Goal: Information Seeking & Learning: Learn about a topic

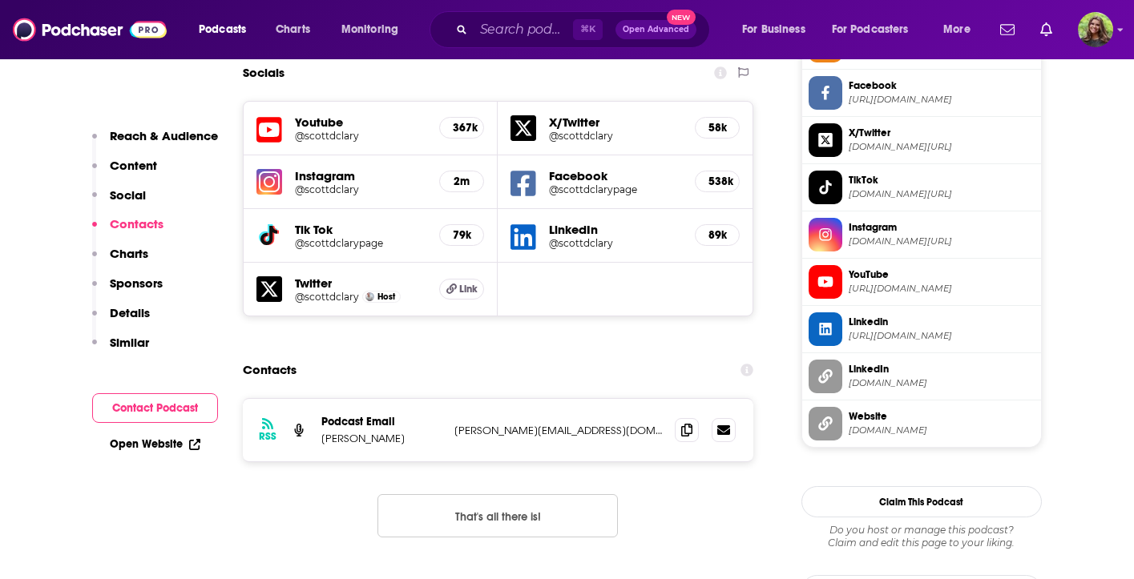
scroll to position [1392, 0]
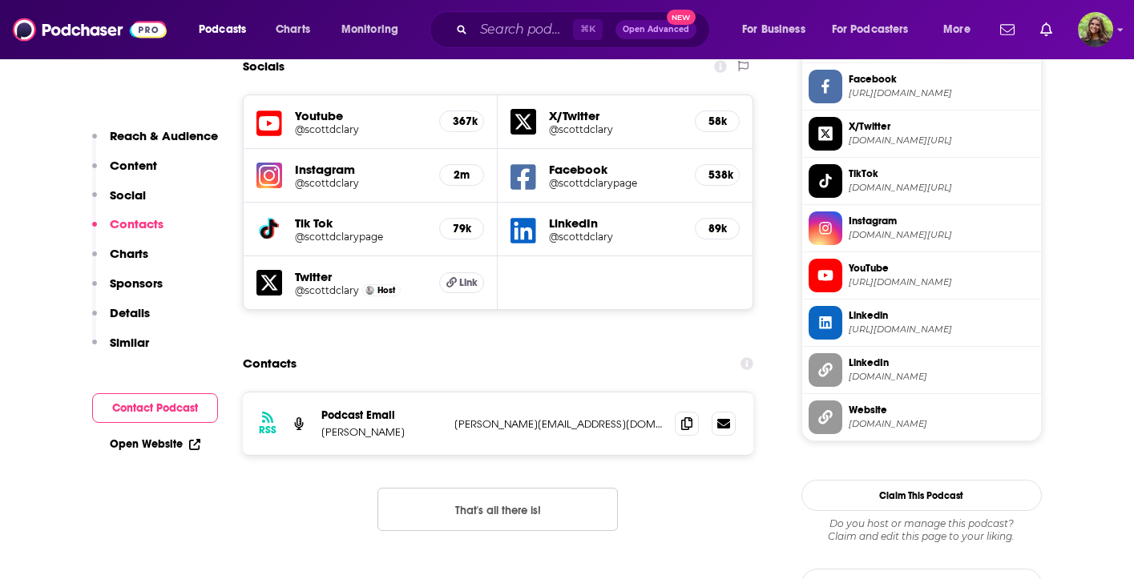
click at [181, 442] on link "Open Website" at bounding box center [155, 445] width 91 height 14
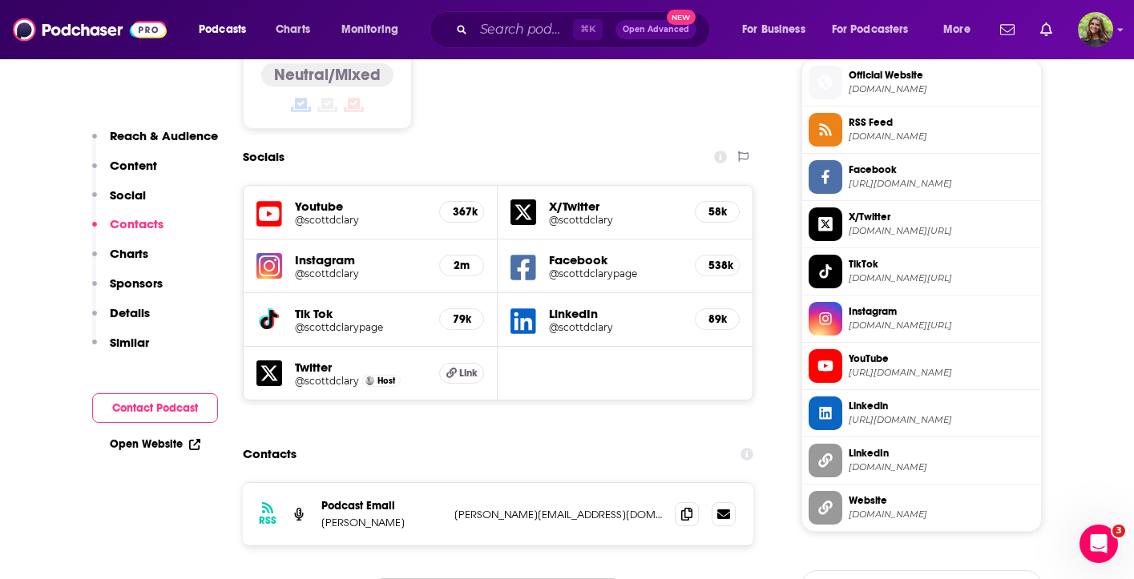
scroll to position [1295, 0]
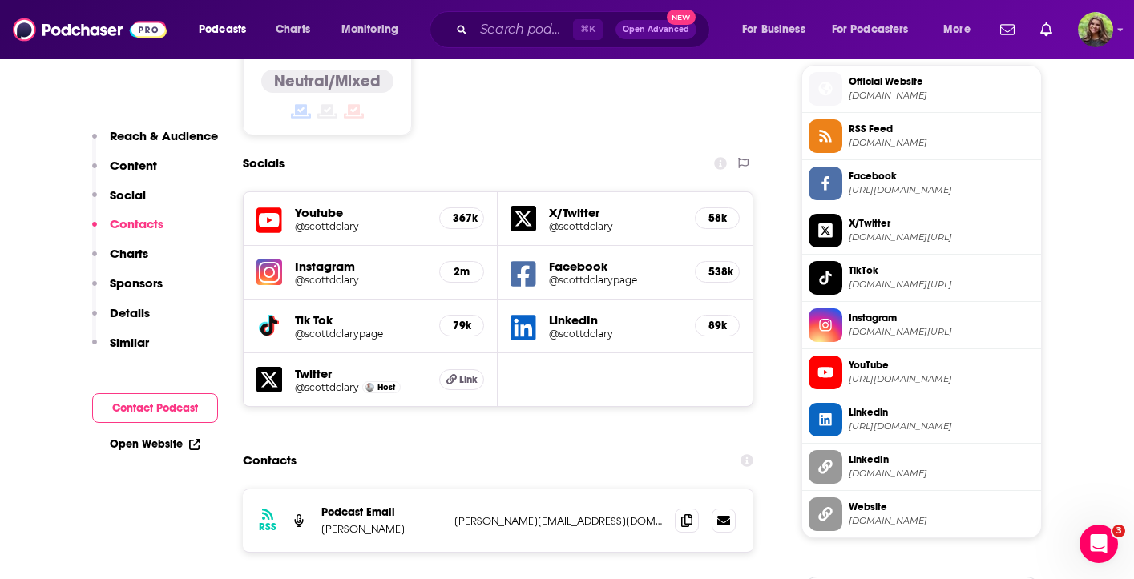
click at [963, 367] on span "YouTube" at bounding box center [942, 365] width 186 height 14
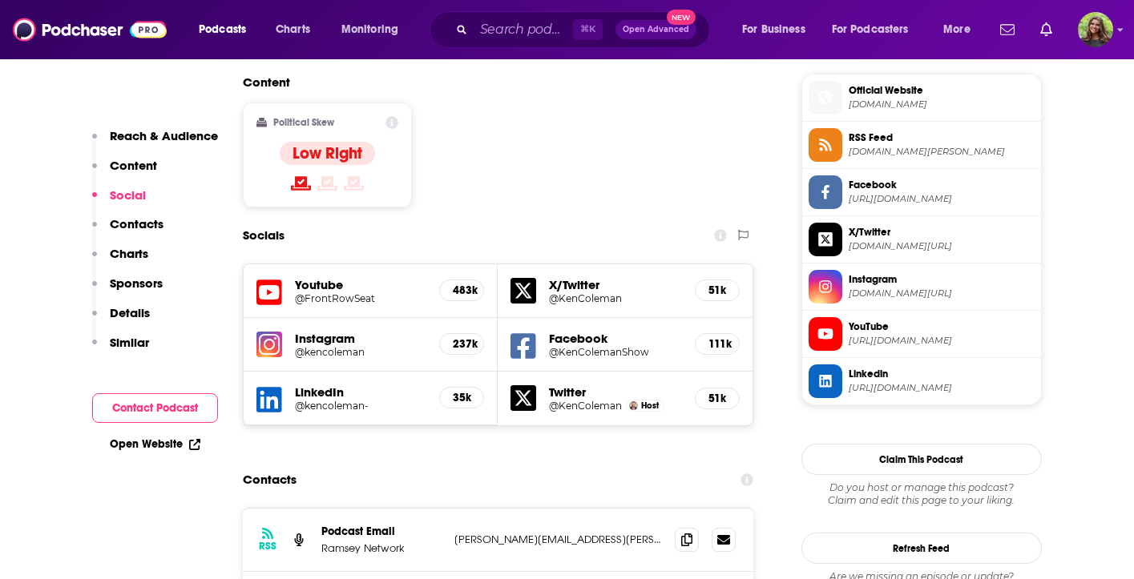
scroll to position [1305, 0]
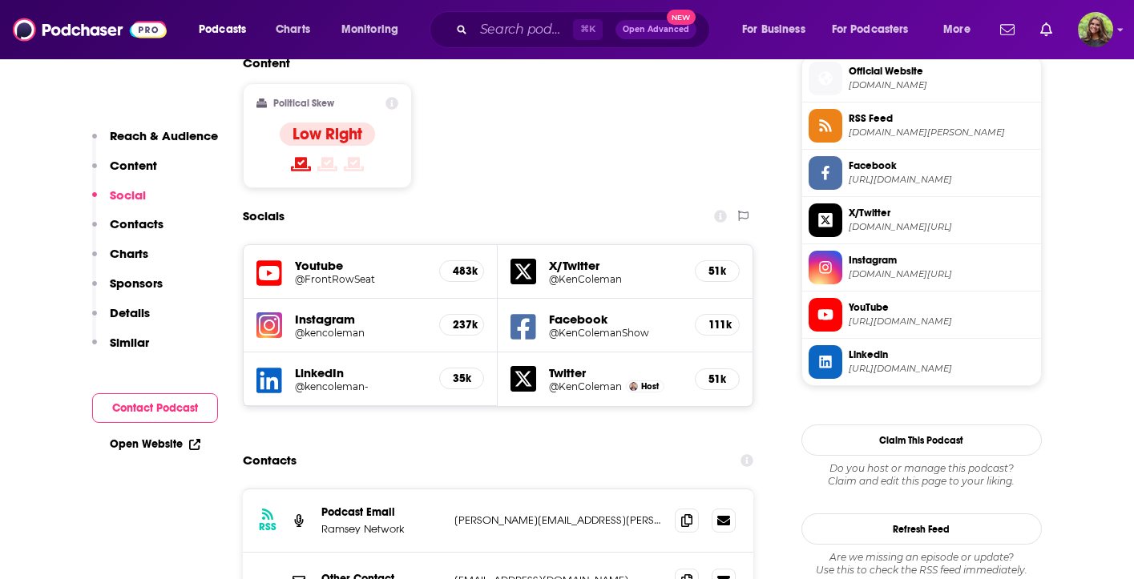
click at [938, 302] on span "YouTube" at bounding box center [942, 307] width 186 height 14
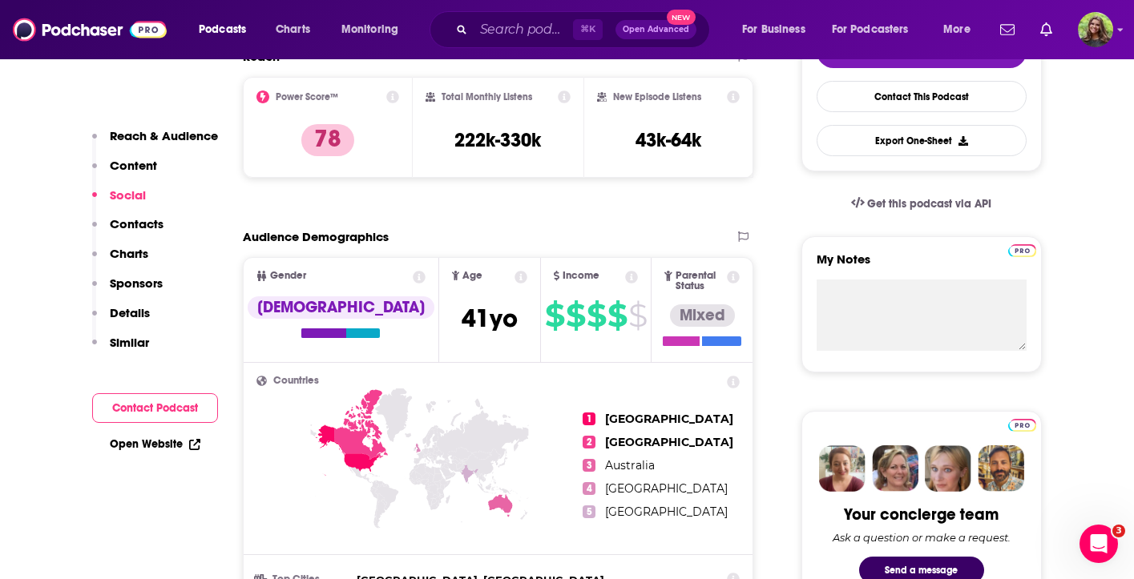
scroll to position [401, 0]
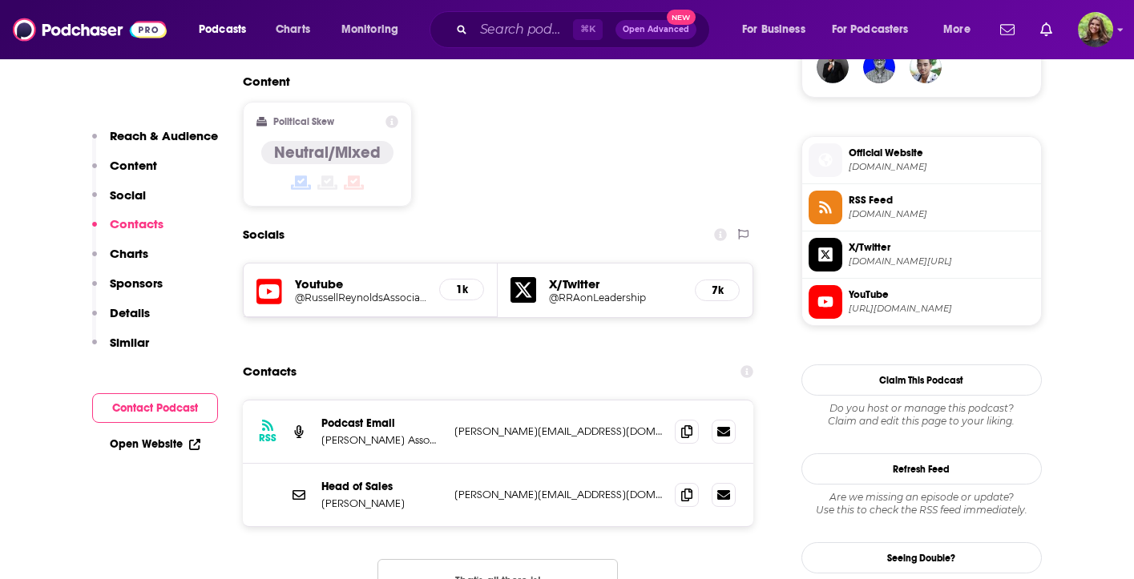
scroll to position [1188, 0]
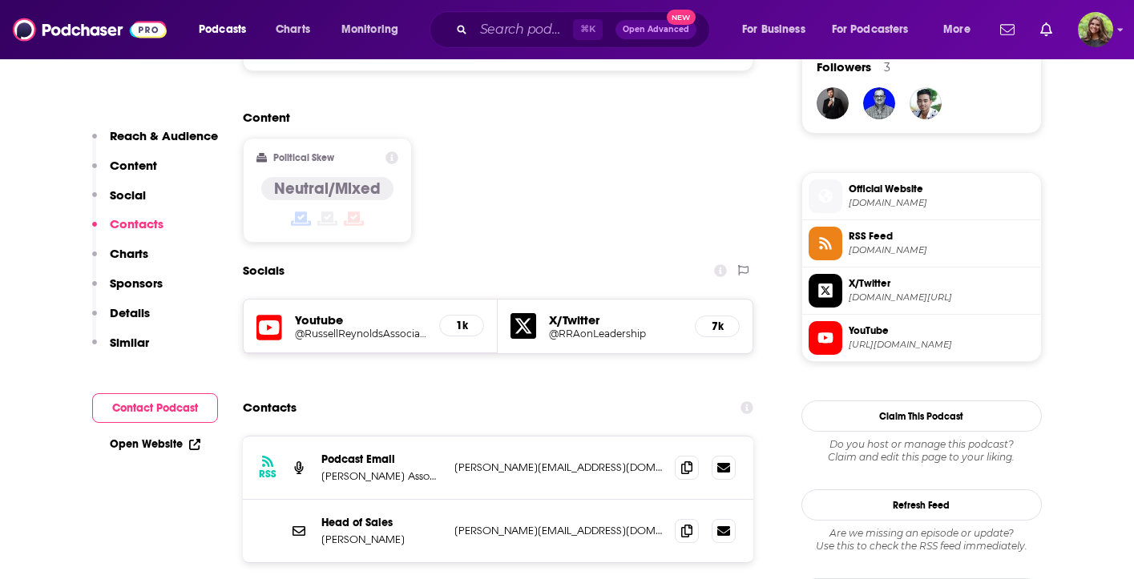
click at [940, 336] on span "YouTube" at bounding box center [942, 331] width 186 height 14
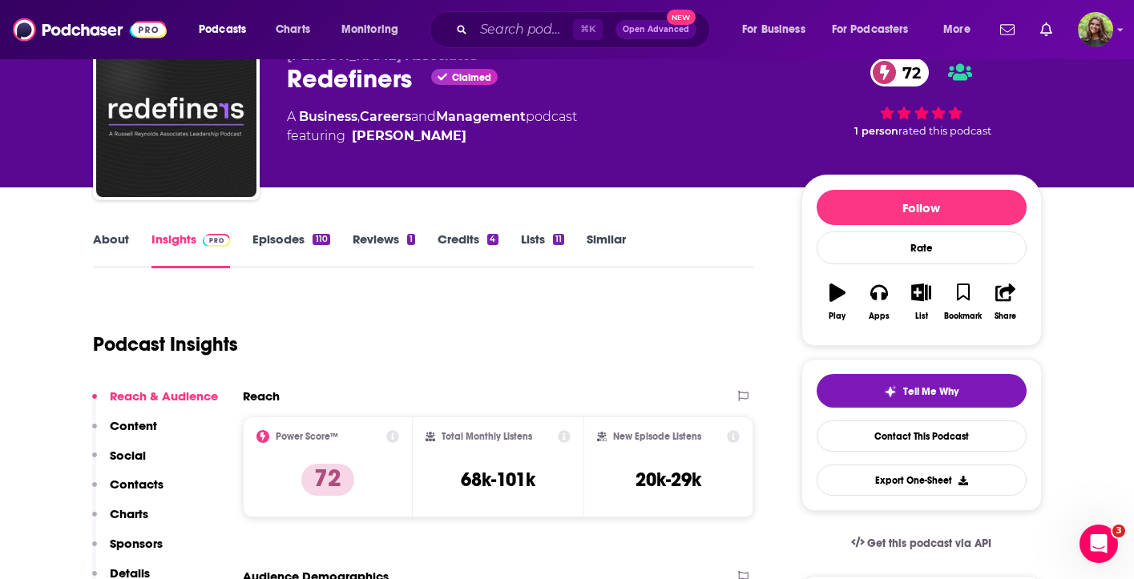
scroll to position [0, 0]
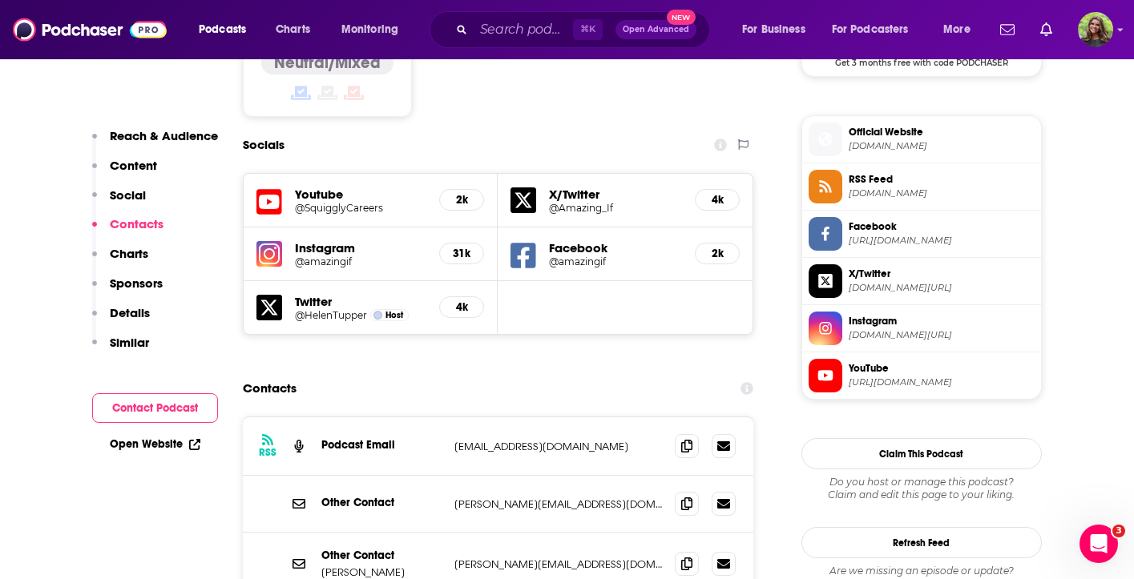
scroll to position [1371, 0]
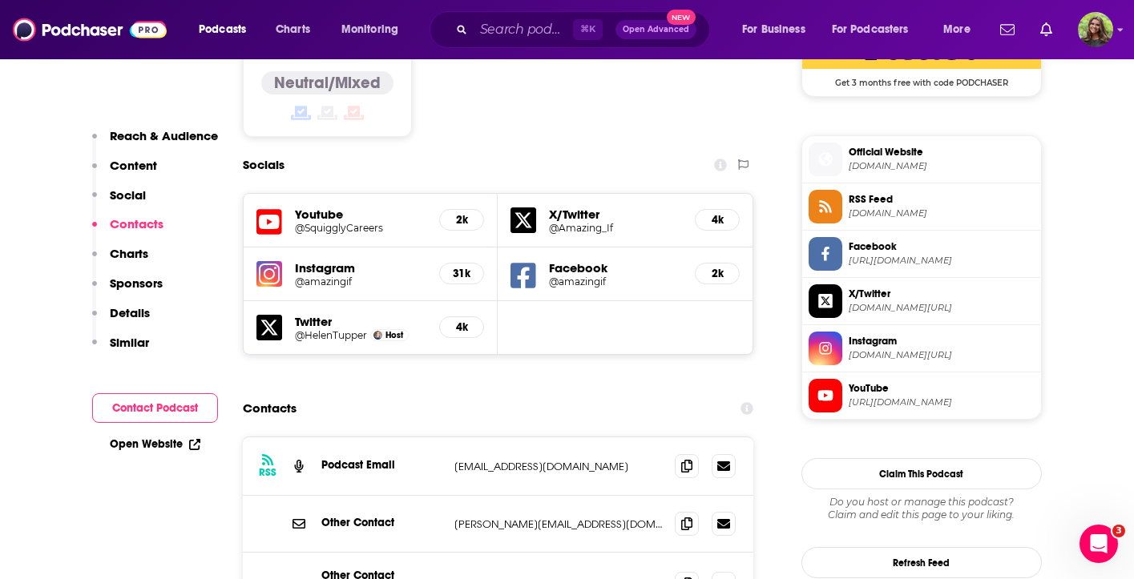
click at [893, 409] on span "https://www.youtube.com/@SquigglyCareers" at bounding box center [942, 403] width 186 height 12
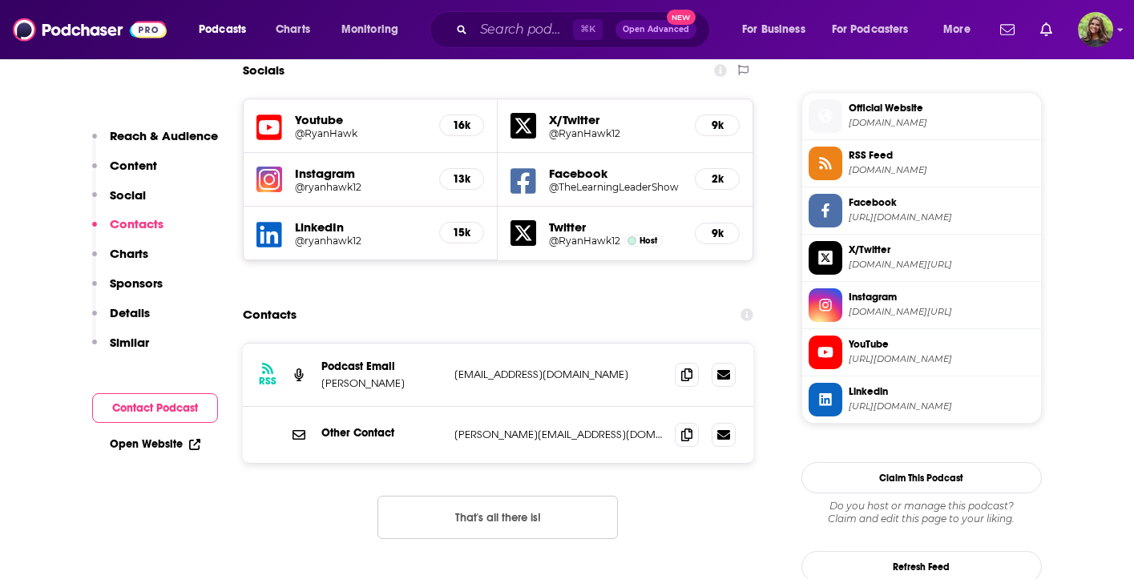
scroll to position [1433, 0]
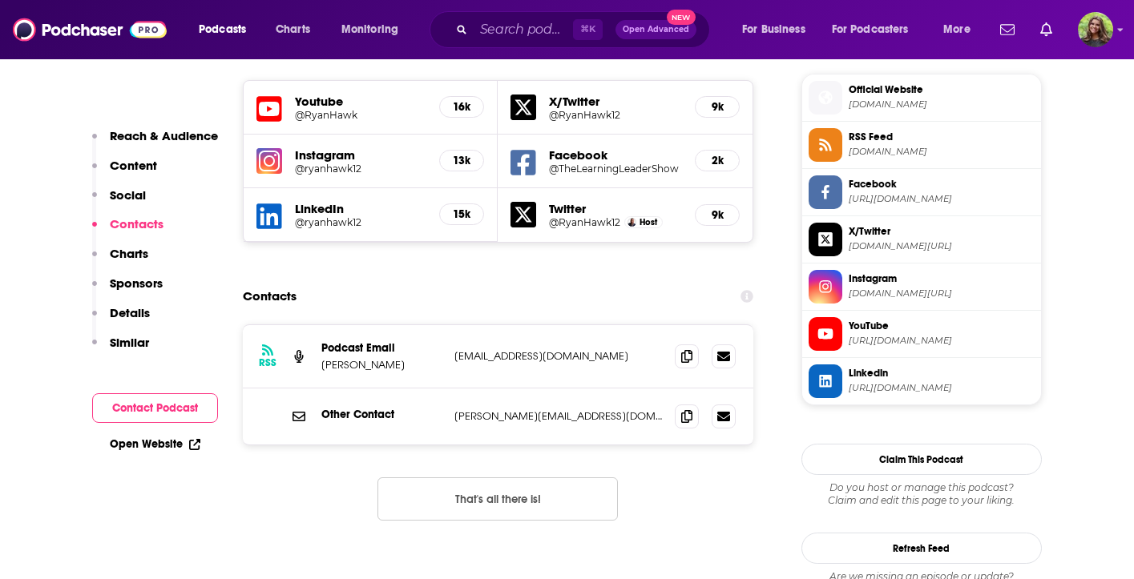
click at [968, 345] on span "https://www.youtube.com/@RyanHawk" at bounding box center [942, 341] width 186 height 12
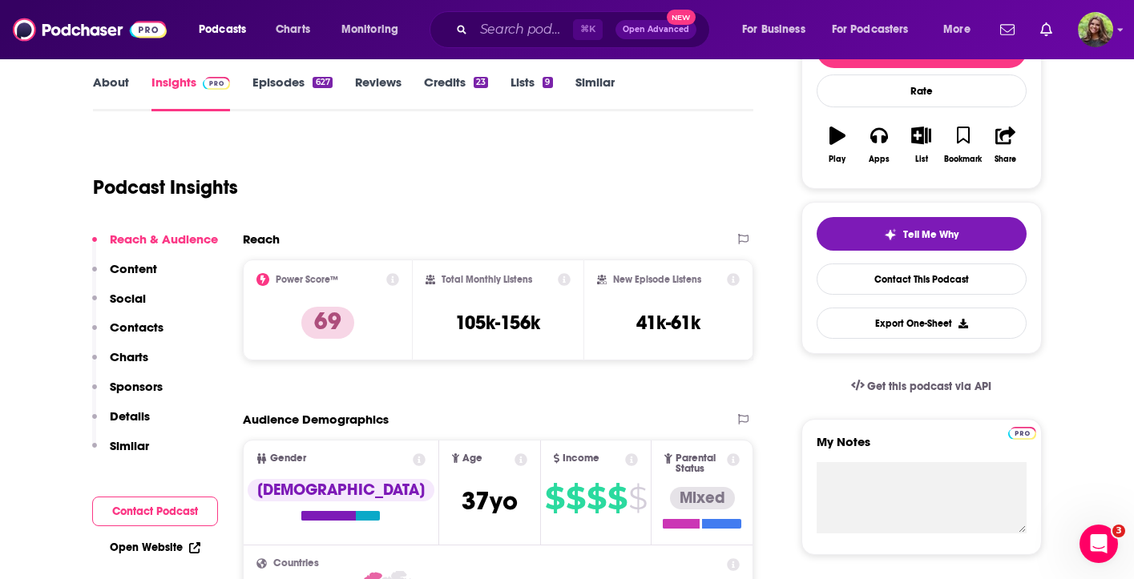
scroll to position [0, 0]
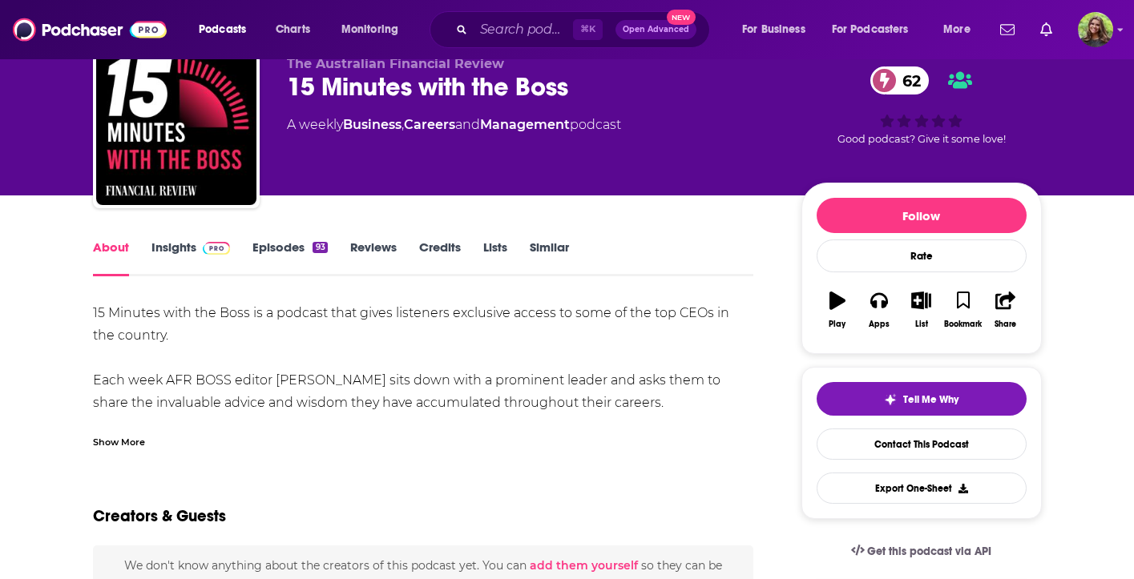
scroll to position [62, 0]
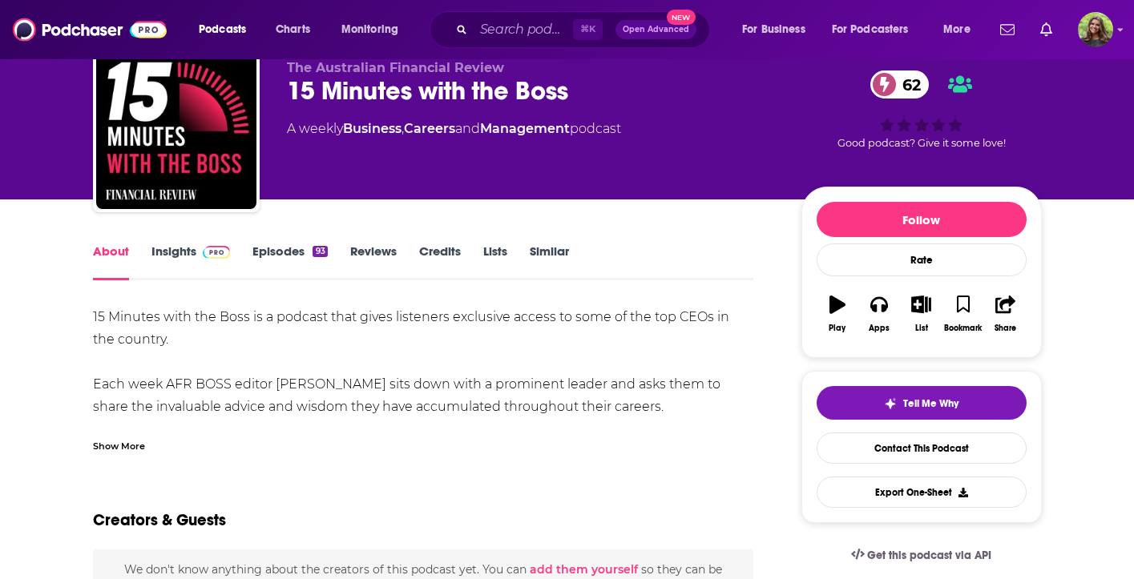
click at [174, 268] on link "Insights" at bounding box center [190, 262] width 79 height 37
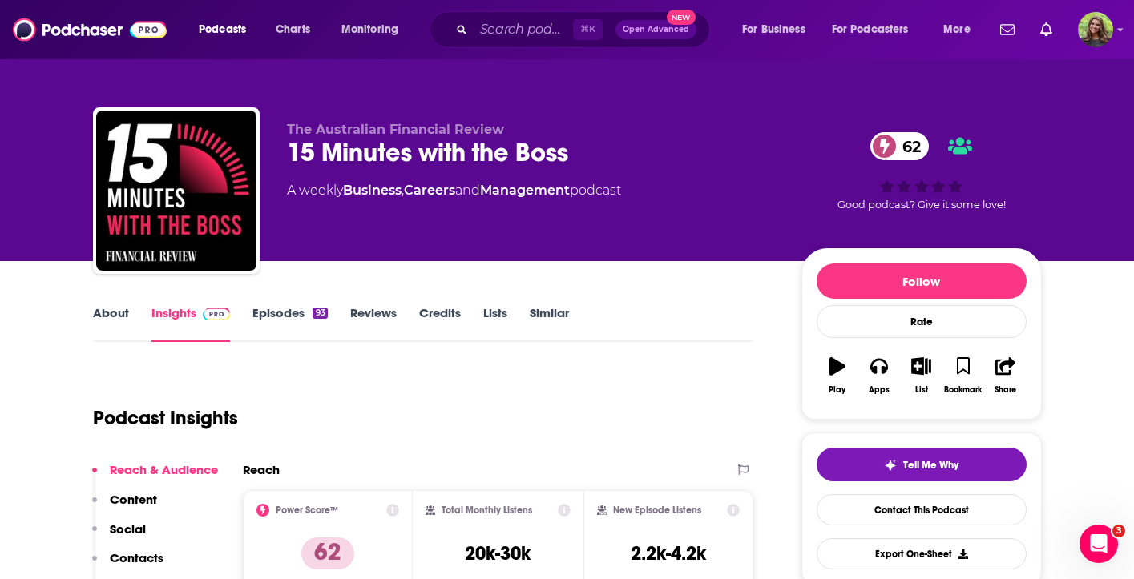
click at [301, 304] on div "About Insights Episodes 93 Reviews Credits Lists Similar" at bounding box center [423, 322] width 661 height 39
click at [300, 318] on link "Episodes 93" at bounding box center [289, 323] width 75 height 37
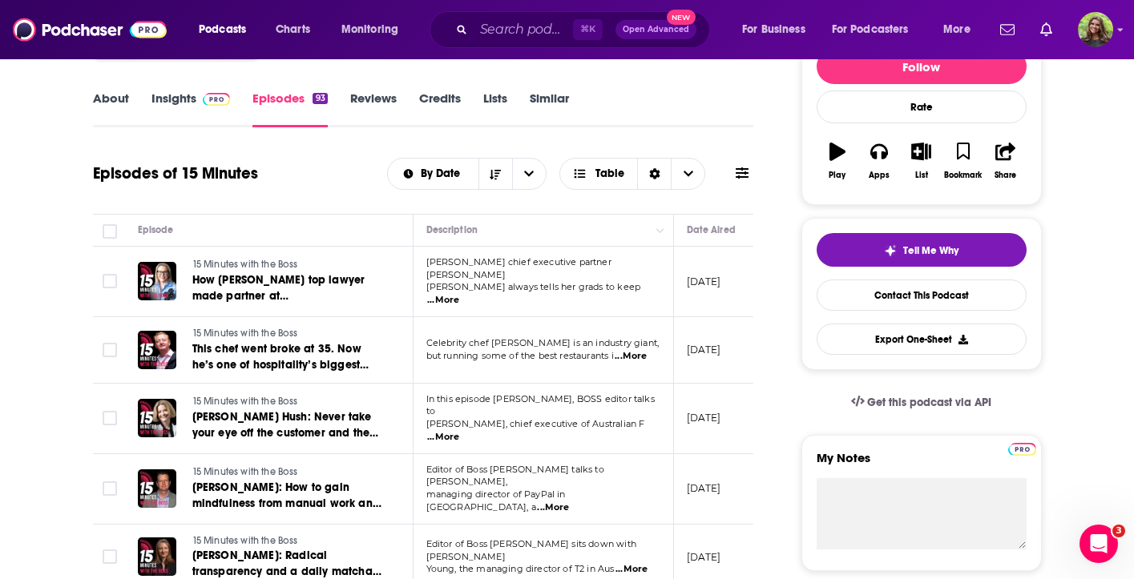
scroll to position [216, 0]
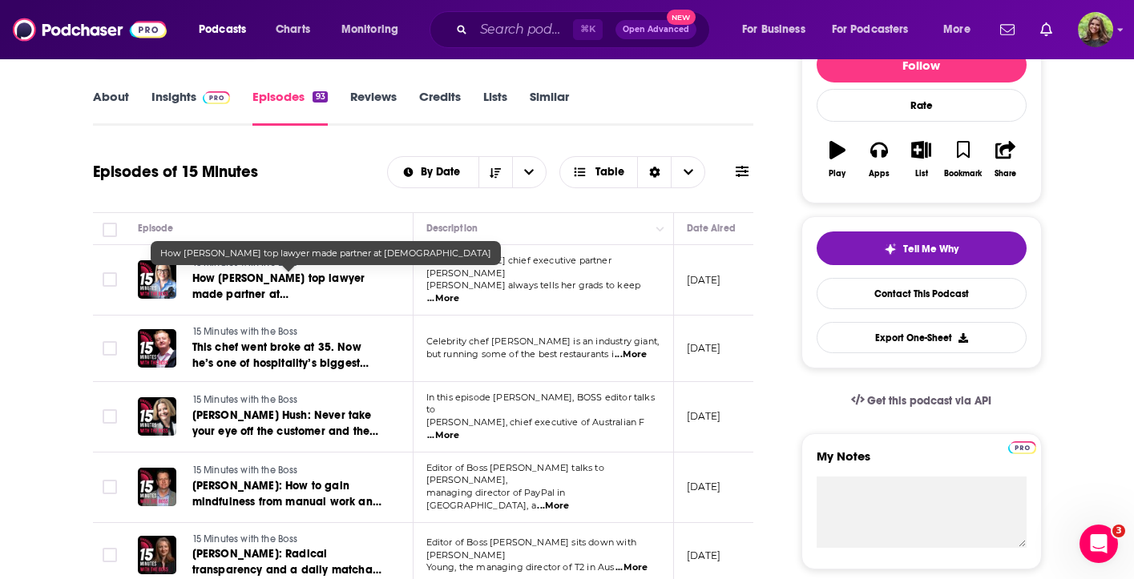
click at [265, 292] on span "How Clayton Utz's top lawyer made partner at 29 years old" at bounding box center [278, 295] width 173 height 46
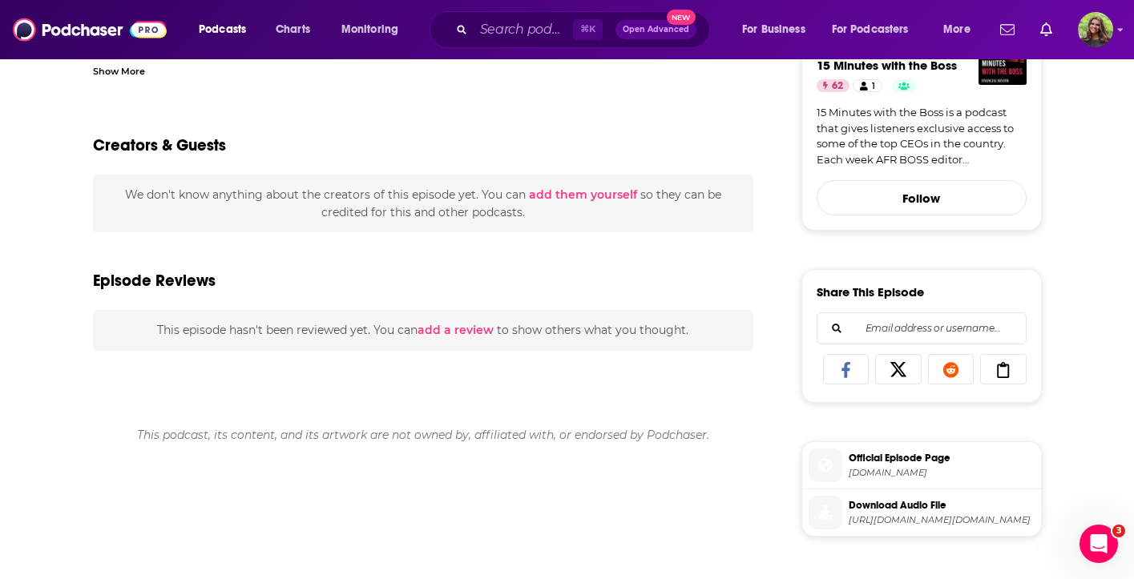
scroll to position [466, 0]
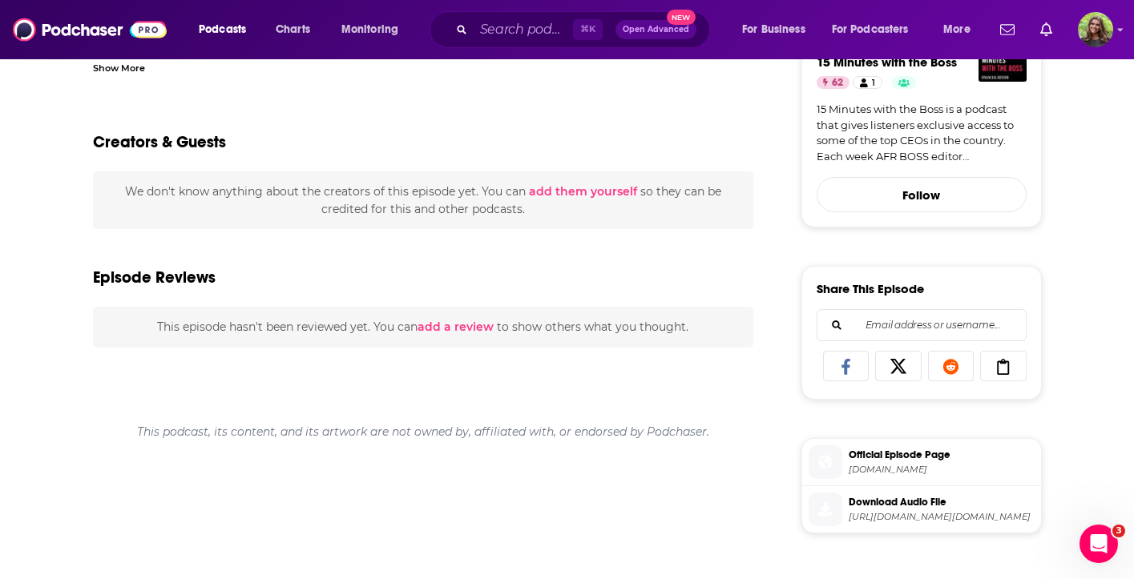
click at [1010, 241] on div "Play Rate Apps Listened List Bookmark Share Get this podcast via API From The P…" at bounding box center [921, 428] width 240 height 1294
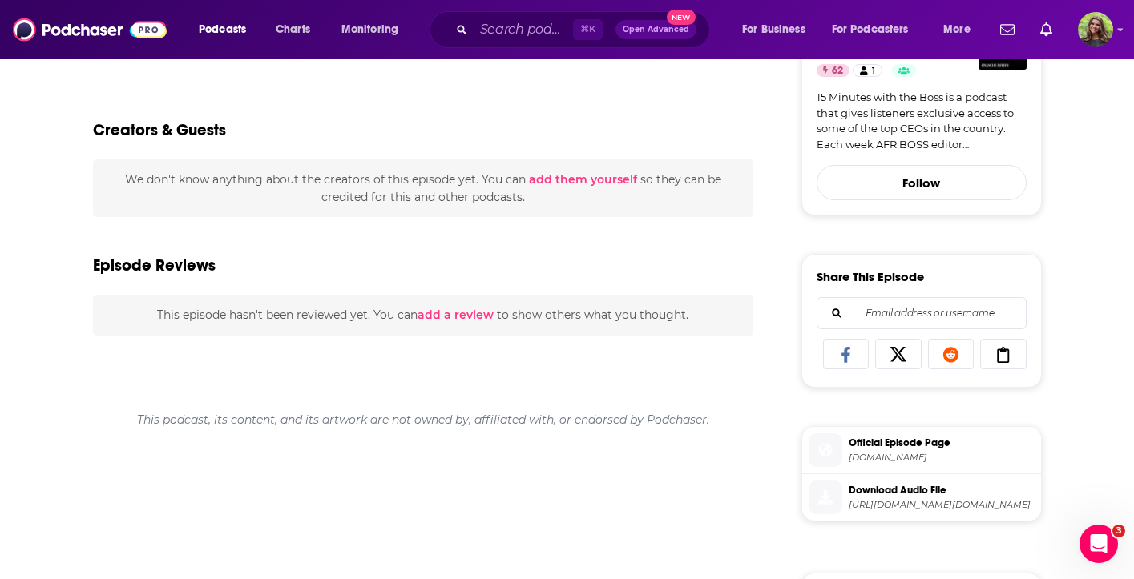
scroll to position [510, 0]
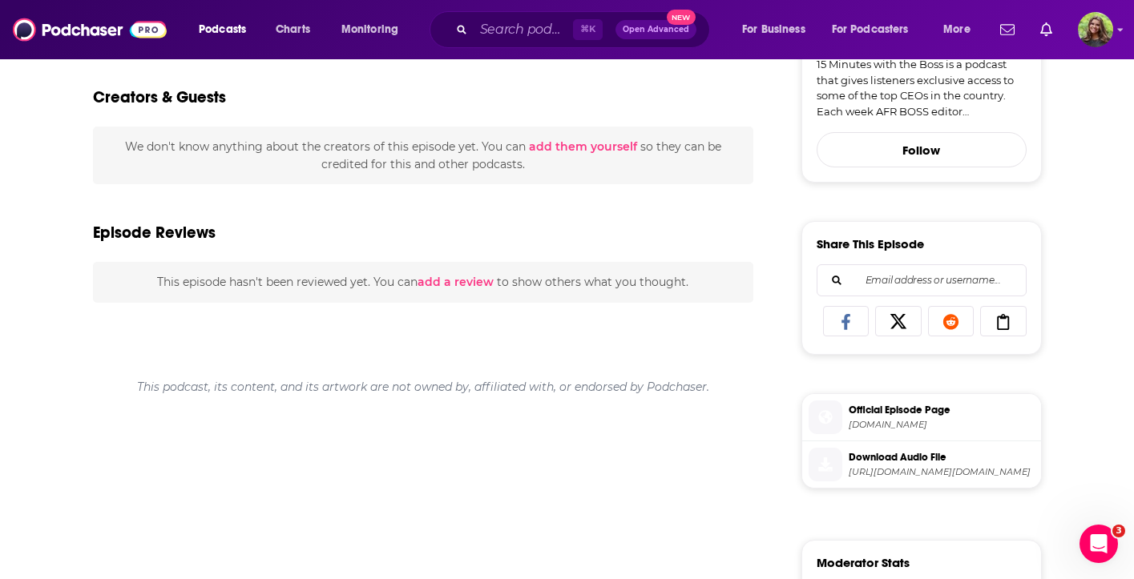
click at [903, 426] on span "omny.fm" at bounding box center [942, 425] width 186 height 12
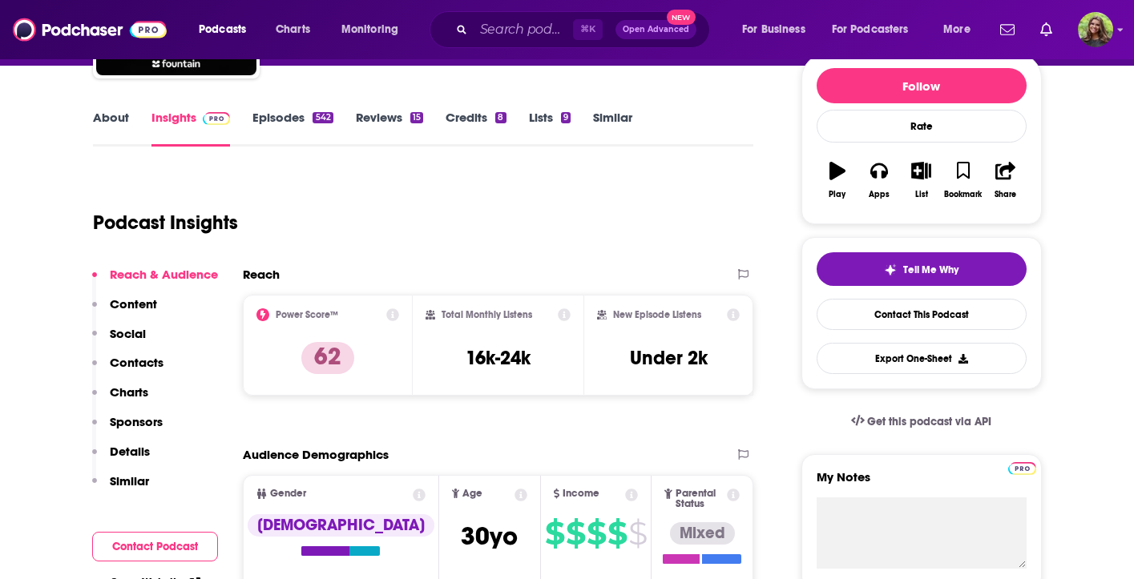
scroll to position [120, 0]
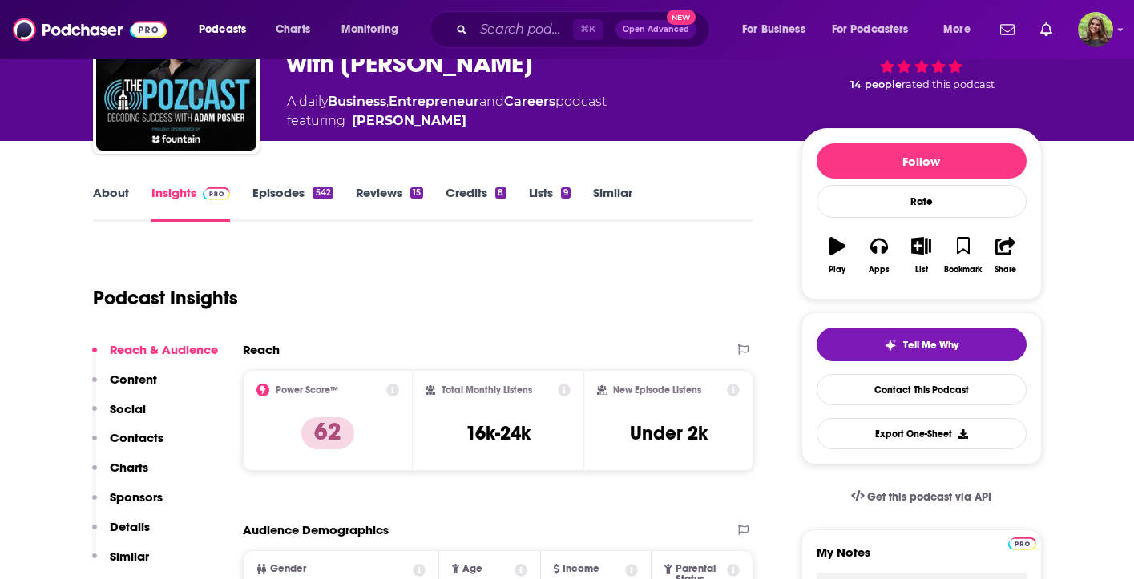
click at [289, 193] on link "Episodes 542" at bounding box center [292, 203] width 80 height 37
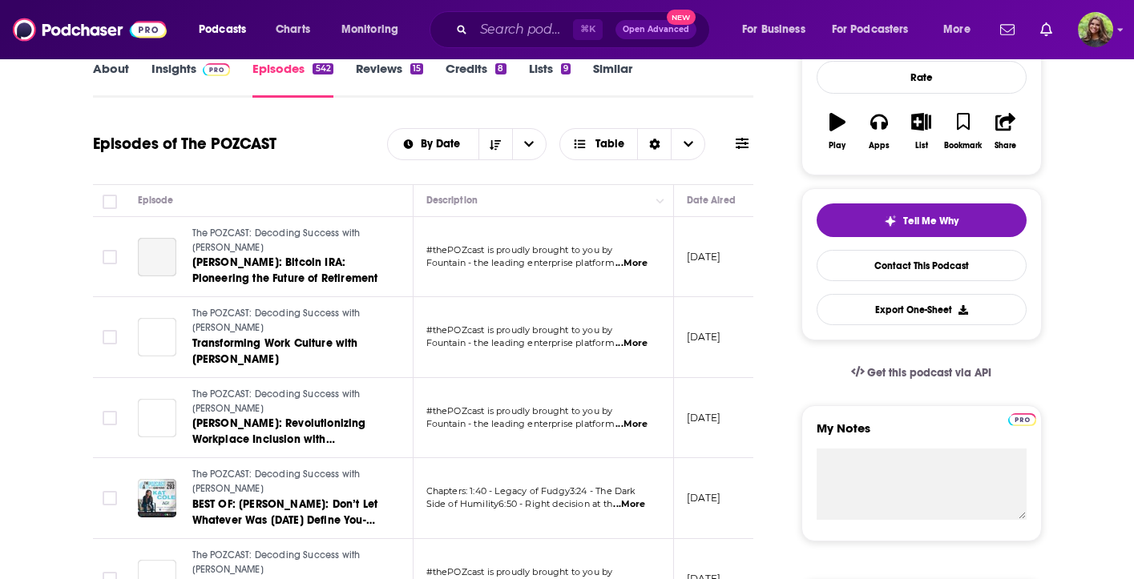
scroll to position [298, 0]
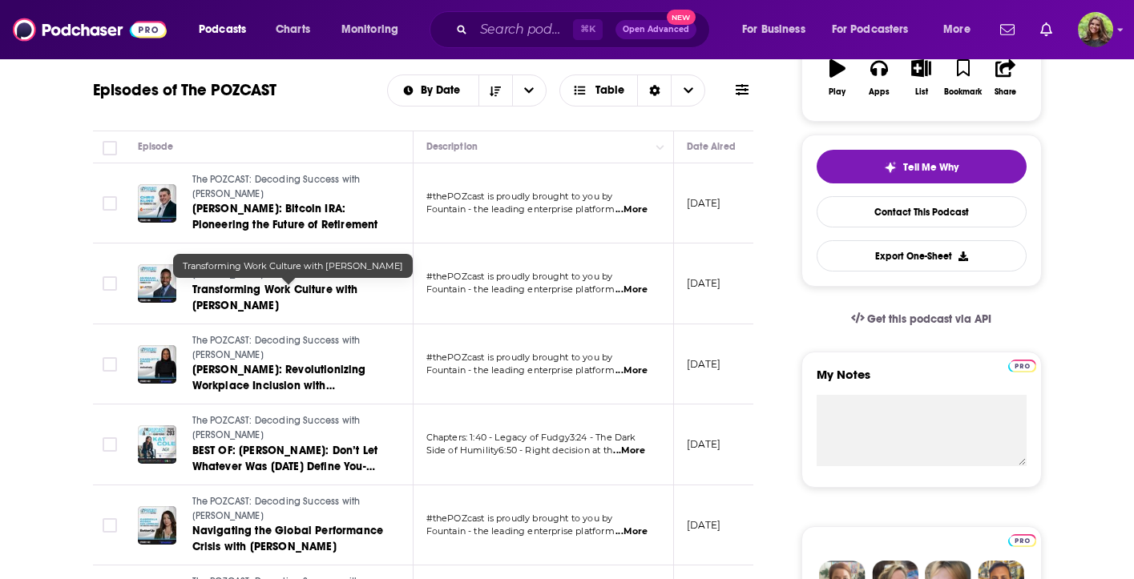
click at [303, 290] on span "Transforming Work Culture with [PERSON_NAME]" at bounding box center [275, 298] width 166 height 30
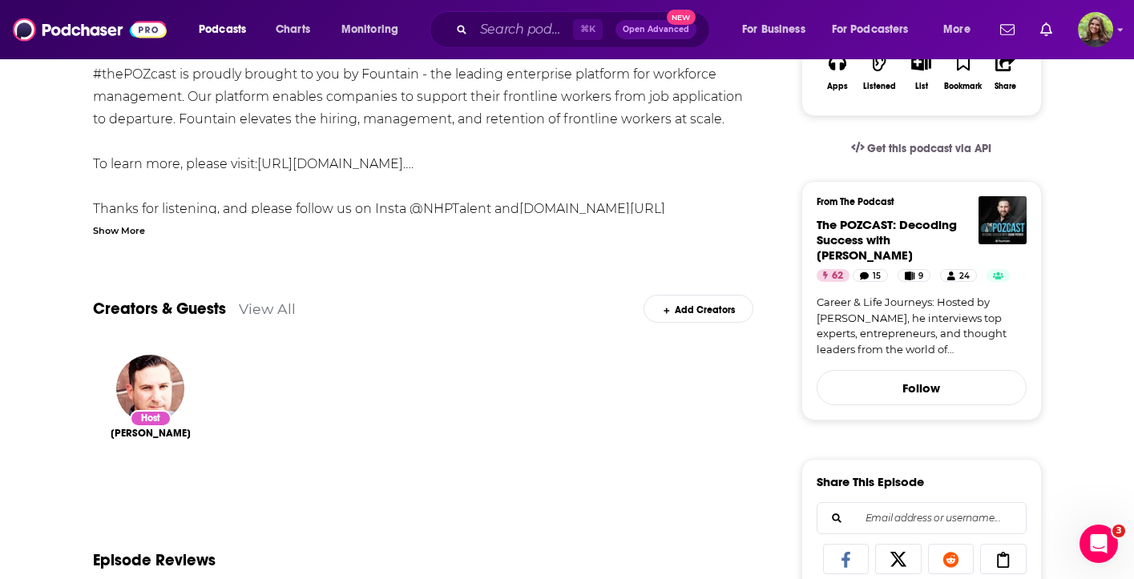
scroll to position [57, 0]
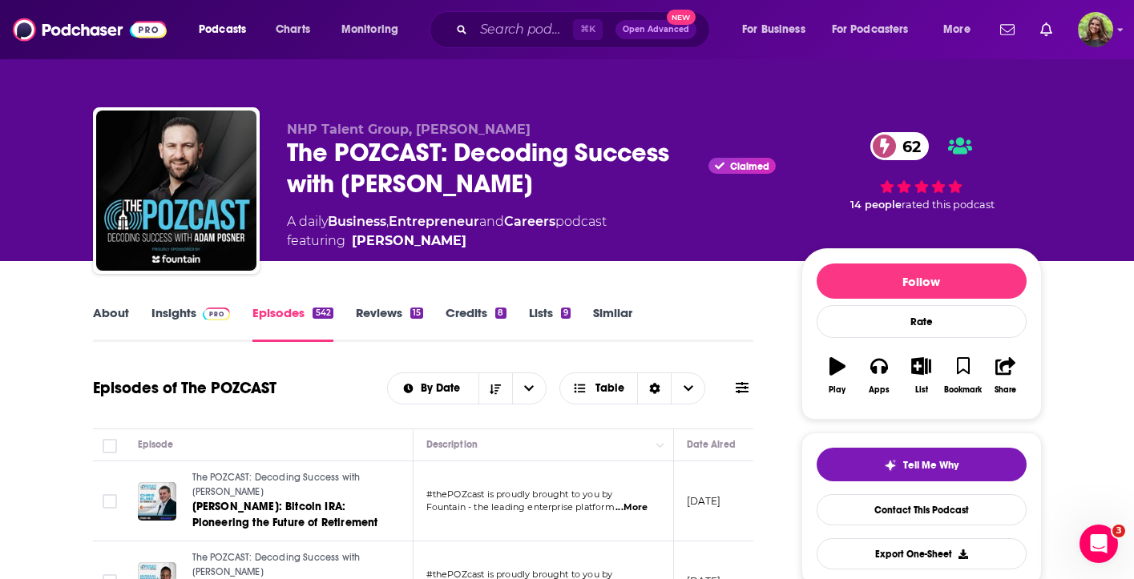
click at [191, 318] on link "Insights" at bounding box center [190, 323] width 79 height 37
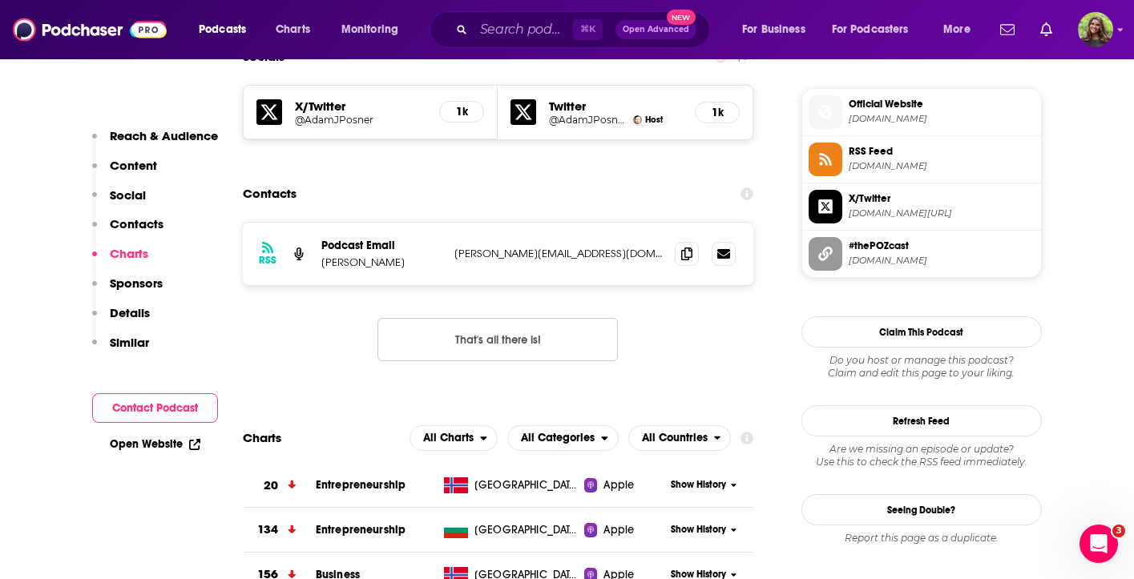
scroll to position [1417, 0]
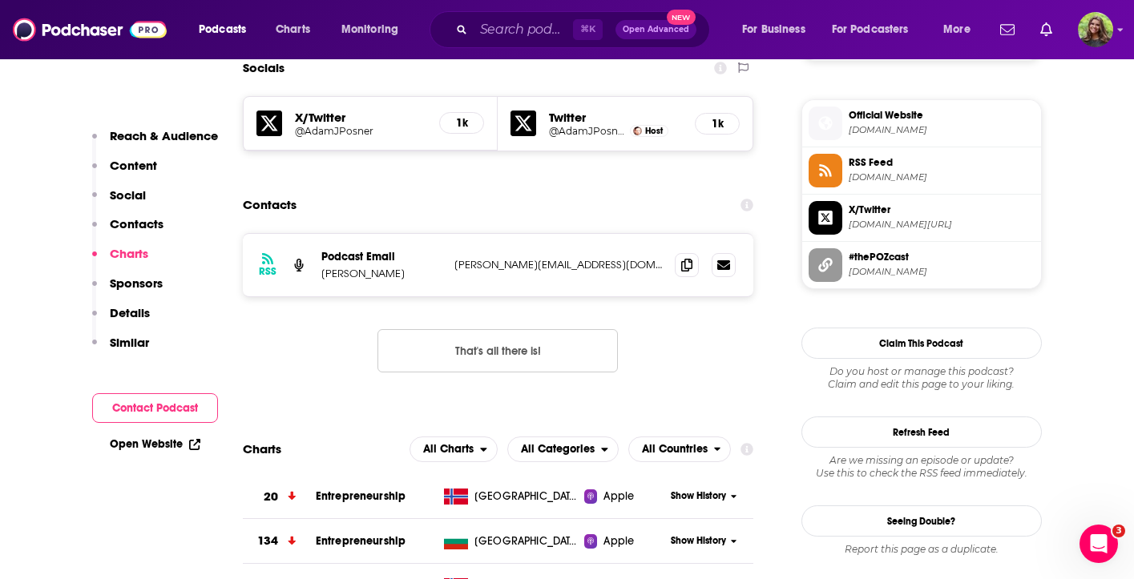
click at [953, 132] on span "[DOMAIN_NAME]" at bounding box center [942, 130] width 186 height 12
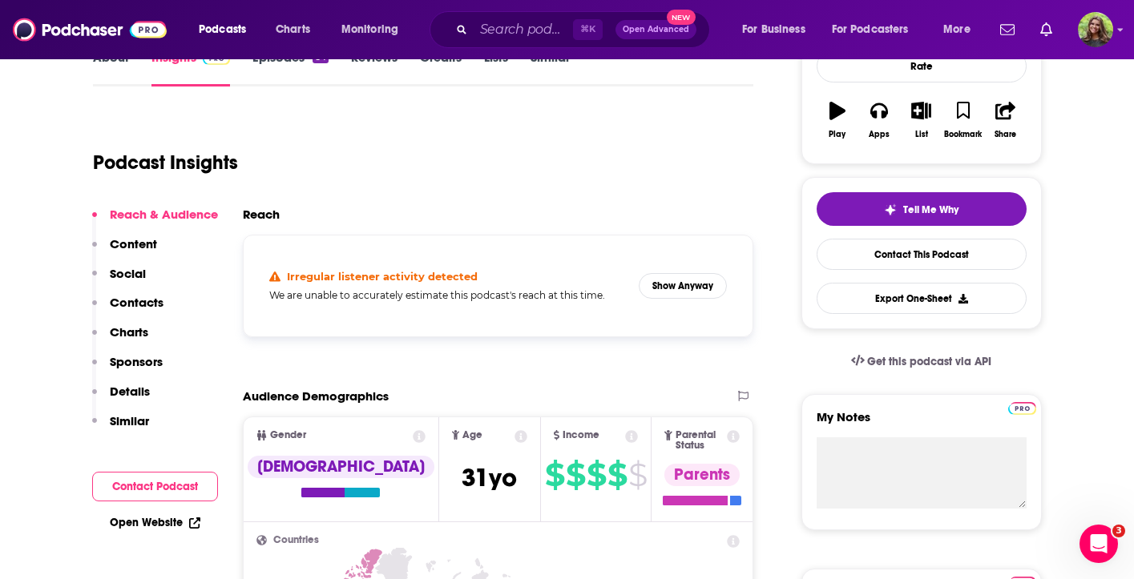
scroll to position [135, 0]
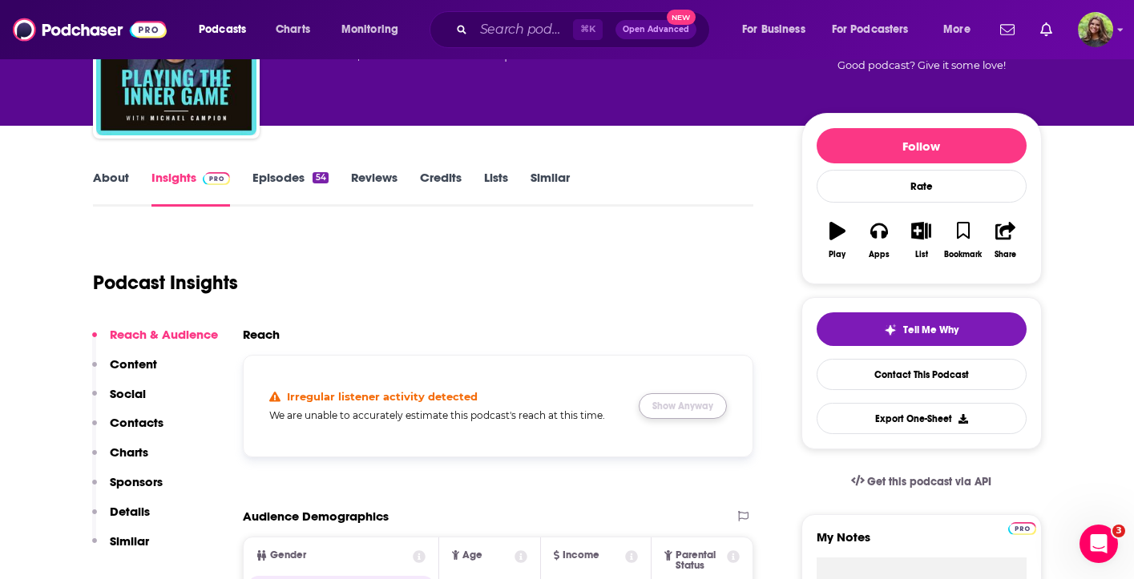
click at [688, 413] on button "Show Anyway" at bounding box center [683, 406] width 88 height 26
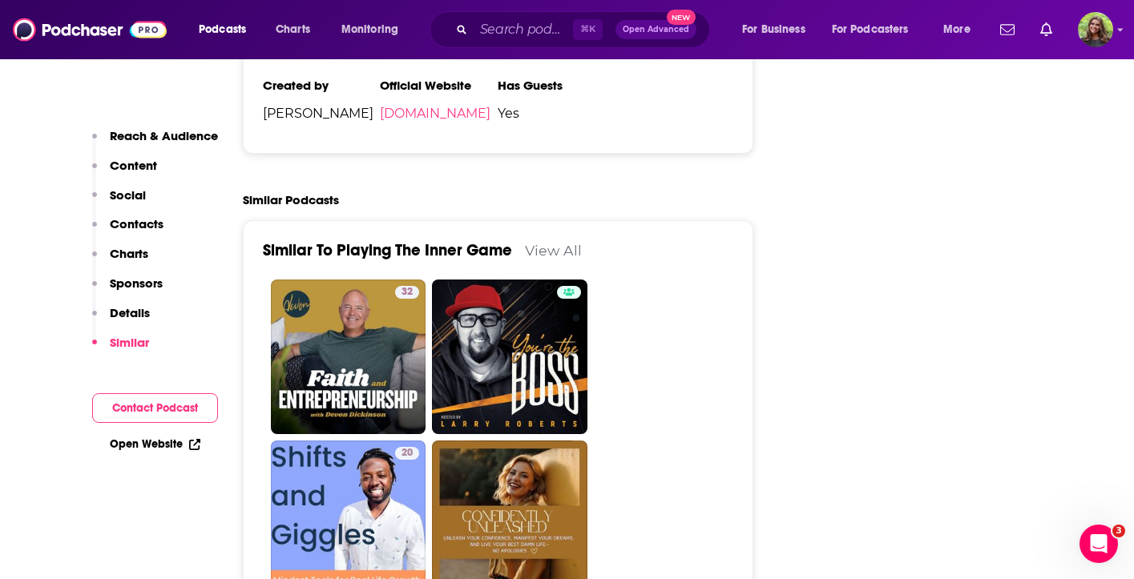
scroll to position [2545, 0]
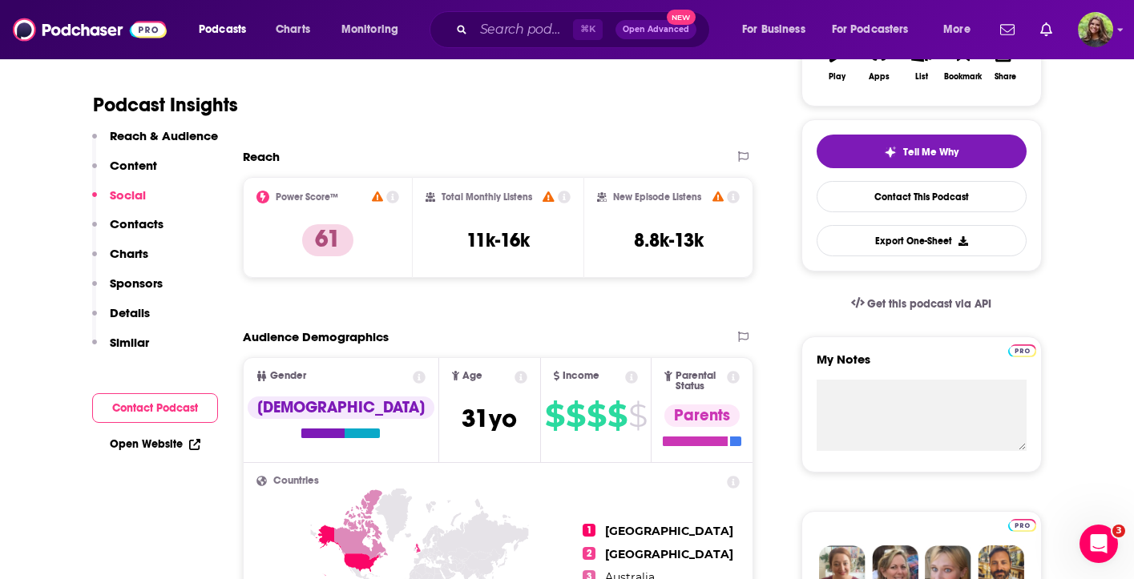
scroll to position [0, 0]
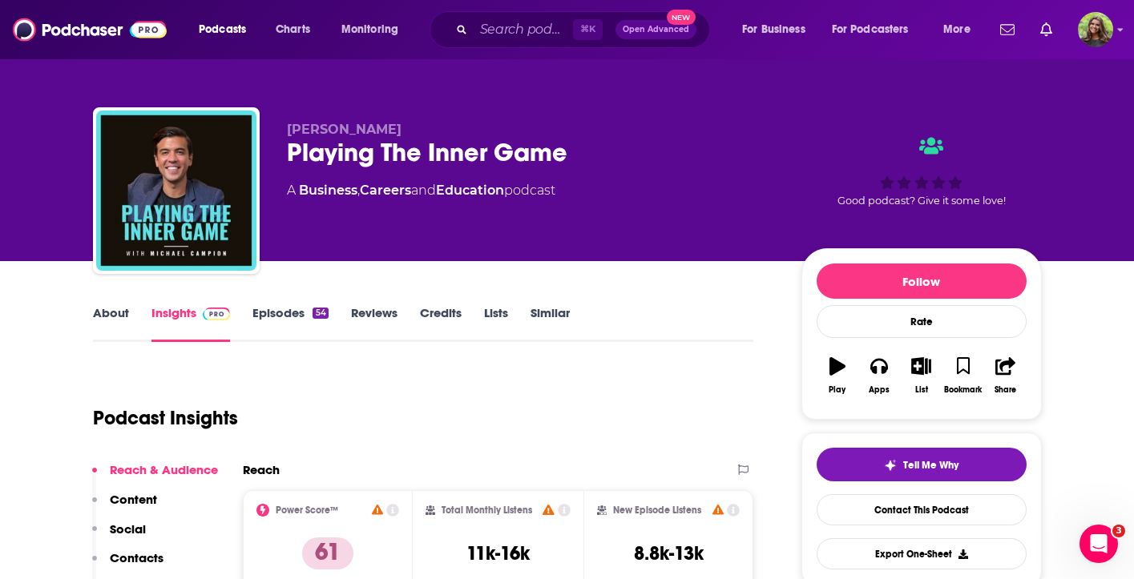
click at [271, 326] on link "Episodes 54" at bounding box center [289, 323] width 75 height 37
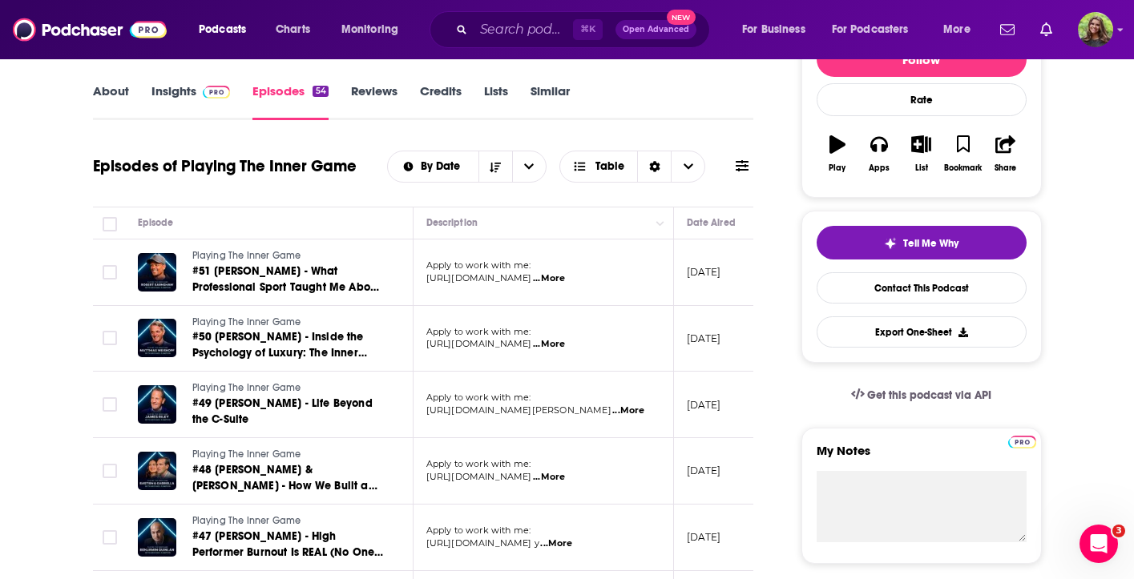
scroll to position [228, 0]
